Goal: Book appointment/travel/reservation

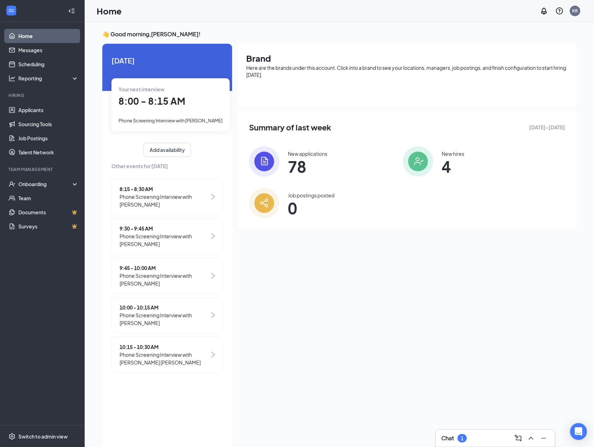
click at [463, 435] on div "Chat 1" at bounding box center [495, 438] width 108 height 11
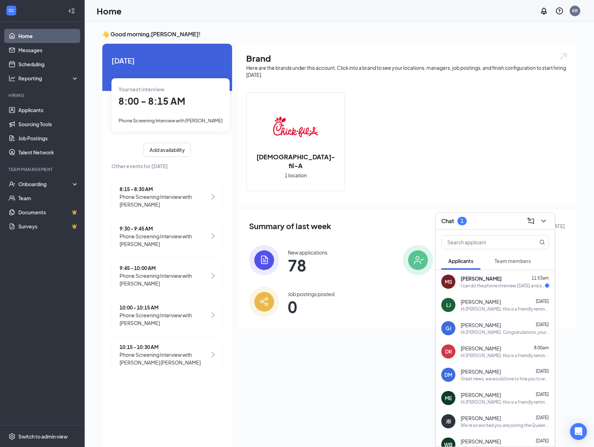
click at [463, 284] on div "I can do the phone interview [DATE] and any time [DATE] if your available" at bounding box center [503, 286] width 84 height 6
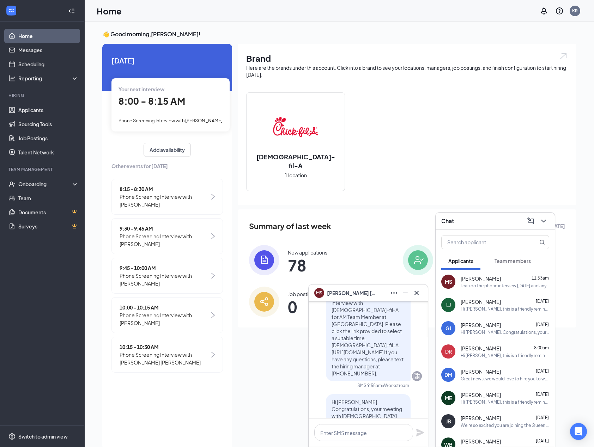
scroll to position [-176, 0]
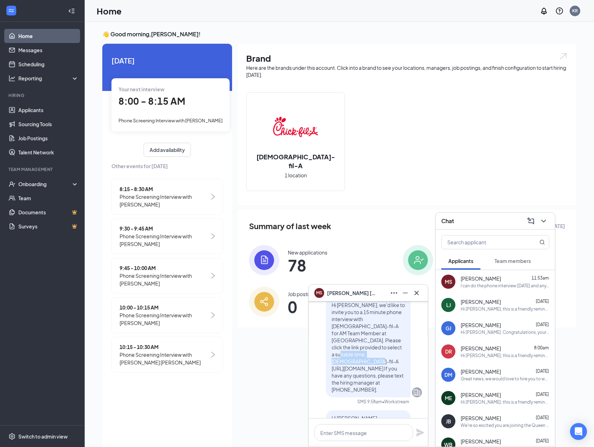
drag, startPoint x: 327, startPoint y: 369, endPoint x: 330, endPoint y: 376, distance: 7.4
click at [332, 376] on span "Hi [PERSON_NAME], we'd like to invite you to a 15 minute phone interview with […" at bounding box center [368, 347] width 73 height 91
copy span "[URL][DOMAIN_NAME]"
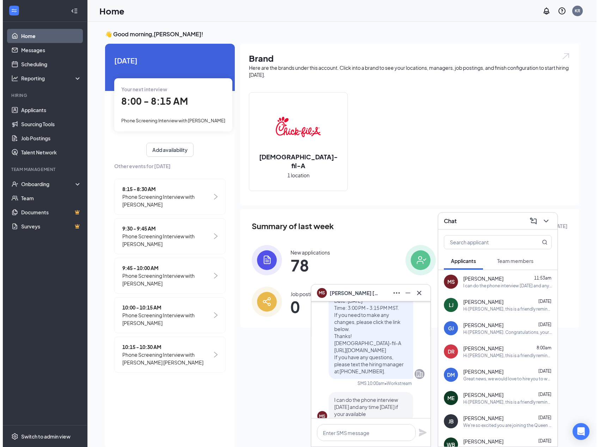
scroll to position [0, 0]
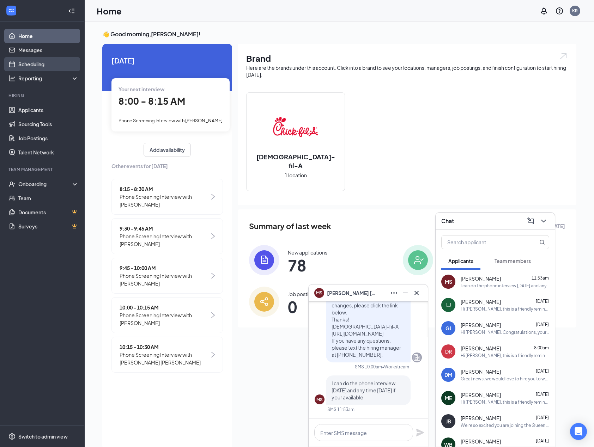
click at [47, 65] on link "Scheduling" at bounding box center [48, 64] width 60 height 14
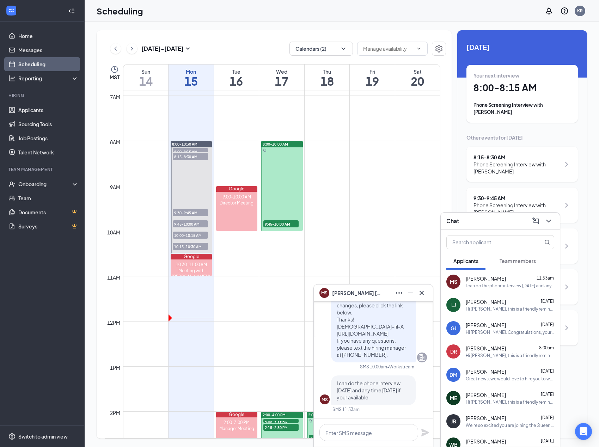
scroll to position [-35, 0]
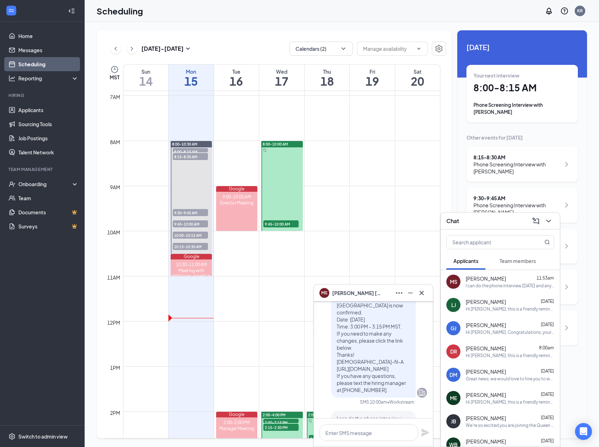
click at [276, 226] on span "9:45-10:00 AM" at bounding box center [280, 223] width 35 height 7
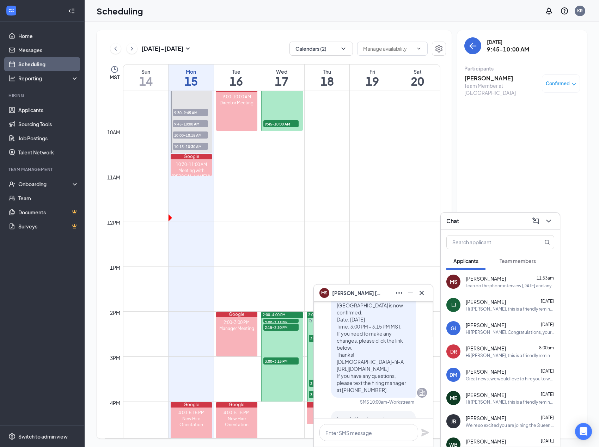
scroll to position [417, 0]
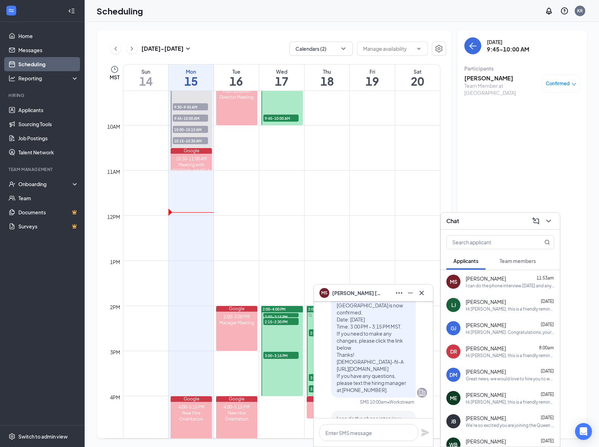
click at [277, 357] on span "3:00-3:15 PM" at bounding box center [280, 355] width 35 height 7
click at [284, 322] on span "2:15-2:30 PM" at bounding box center [280, 321] width 35 height 7
click at [285, 317] on span "2:00-2:15 PM" at bounding box center [280, 316] width 35 height 7
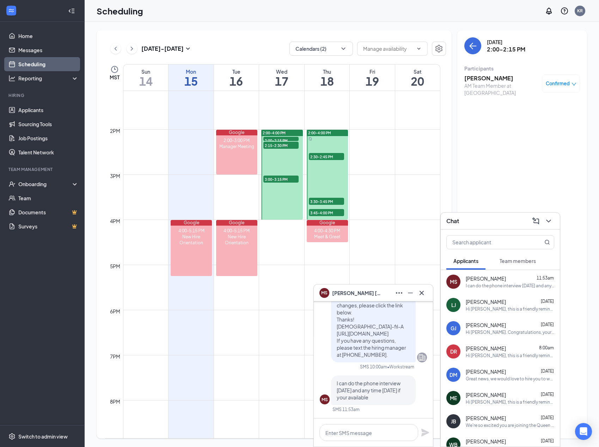
click at [424, 292] on icon "Cross" at bounding box center [422, 293] width 8 height 8
